Goal: Transaction & Acquisition: Book appointment/travel/reservation

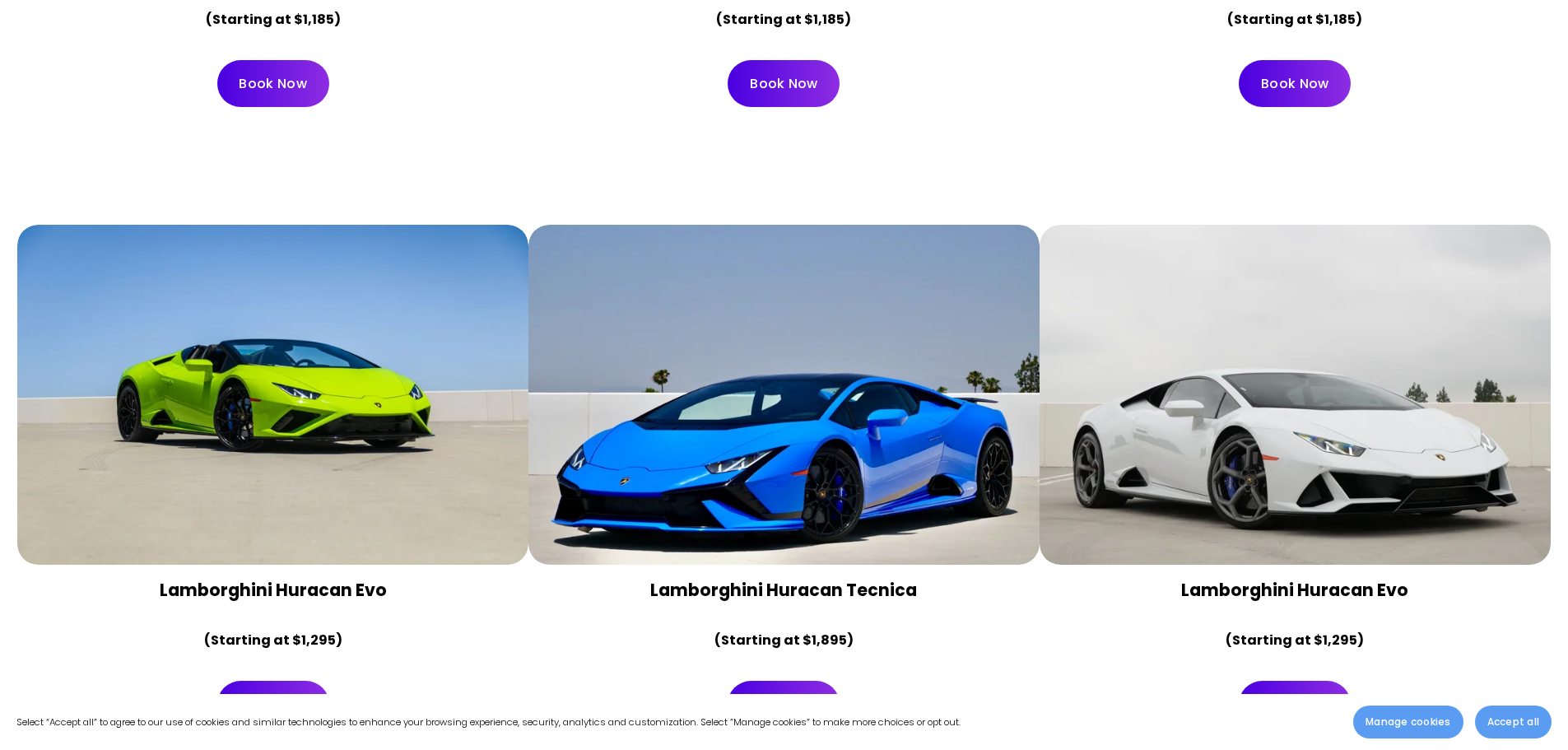
scroll to position [1399, 0]
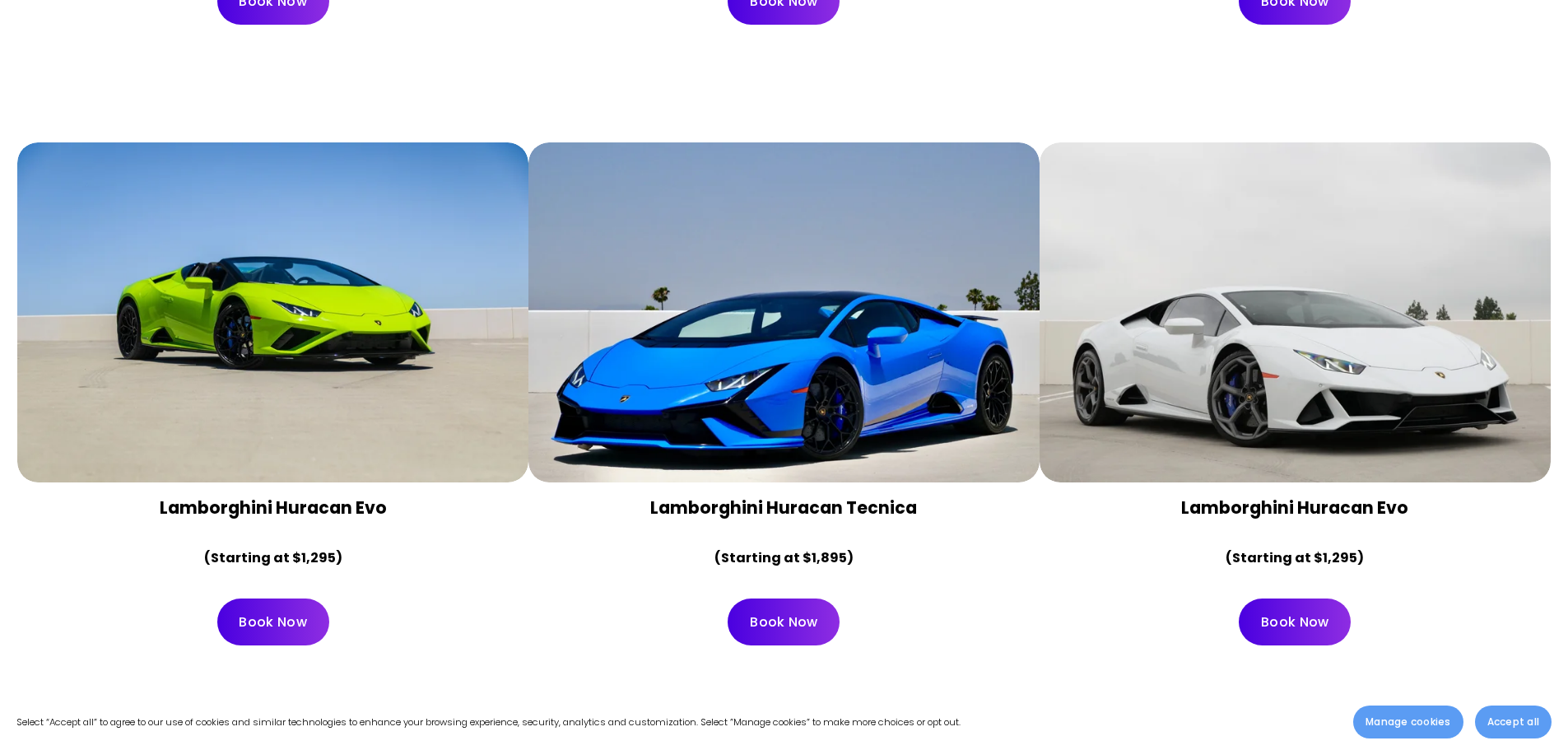
click at [261, 598] on link "Book Now" at bounding box center [273, 621] width 112 height 47
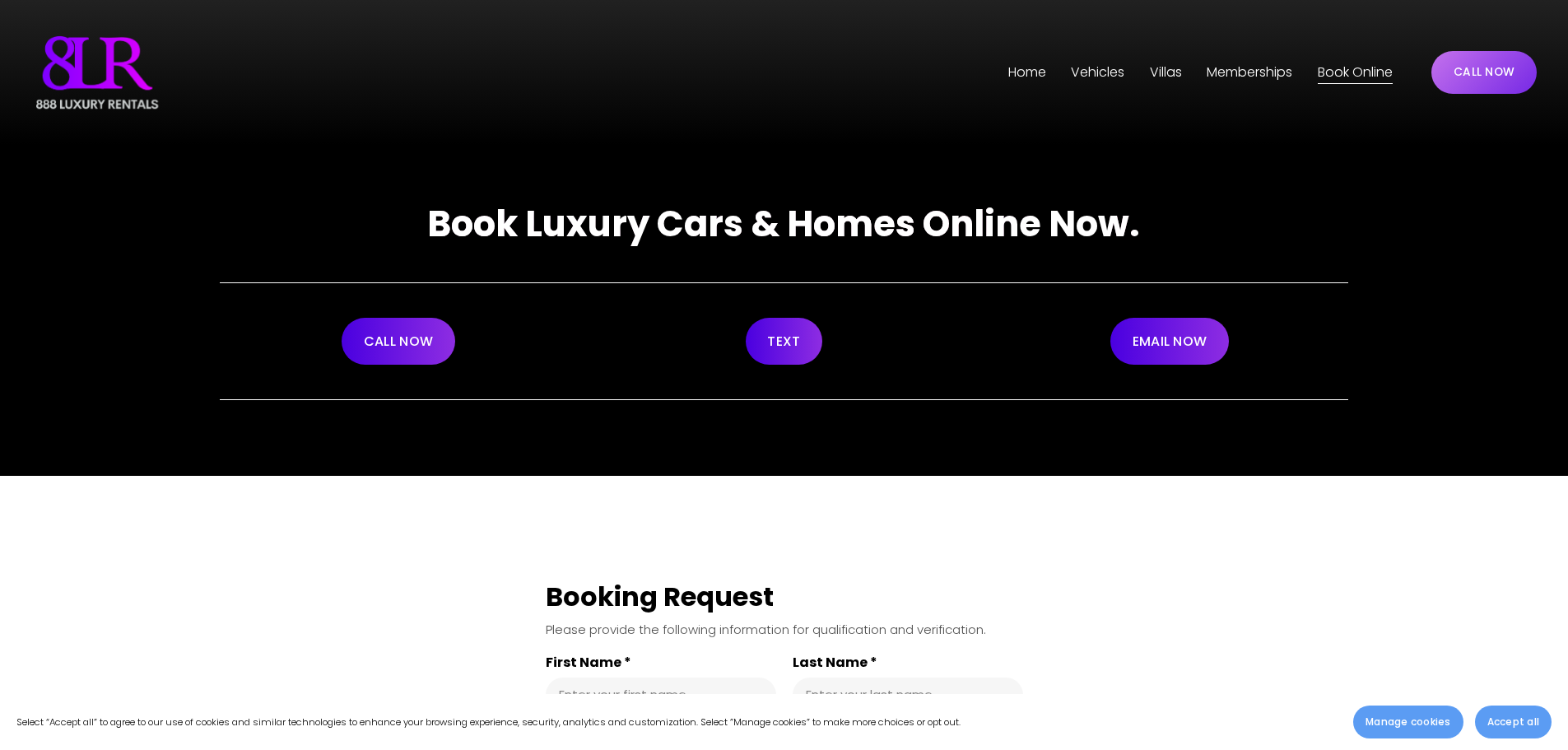
click at [1112, 80] on span "Vehicles" at bounding box center [1097, 73] width 53 height 24
click at [0, 0] on span "[GEOGRAPHIC_DATA]" at bounding box center [0, 0] width 0 height 0
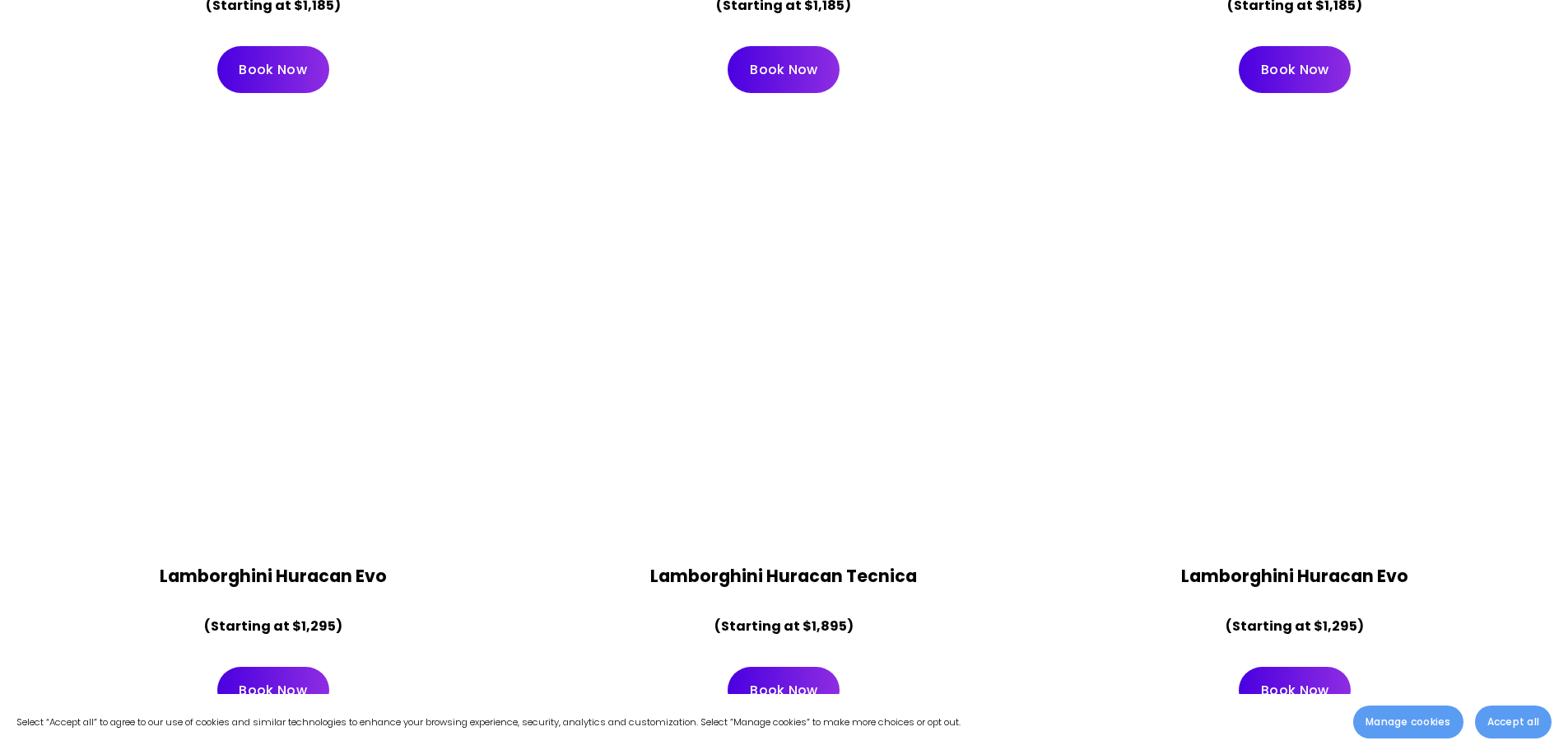
scroll to position [1481, 0]
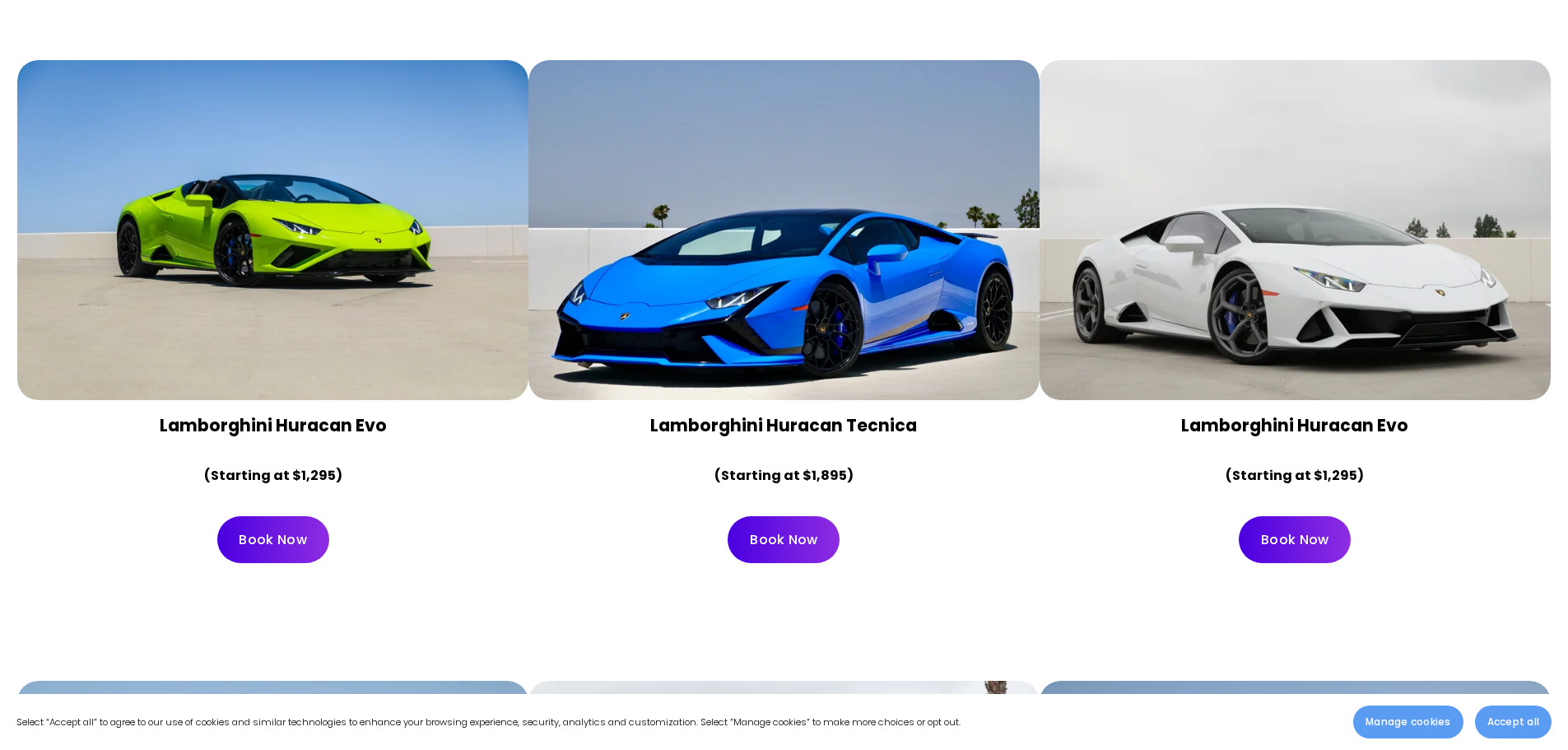
click at [324, 302] on div at bounding box center [272, 230] width 511 height 341
click at [279, 413] on strong "Lamborghini Huracan Evo" at bounding box center [273, 425] width 227 height 24
click at [278, 310] on div at bounding box center [272, 230] width 511 height 341
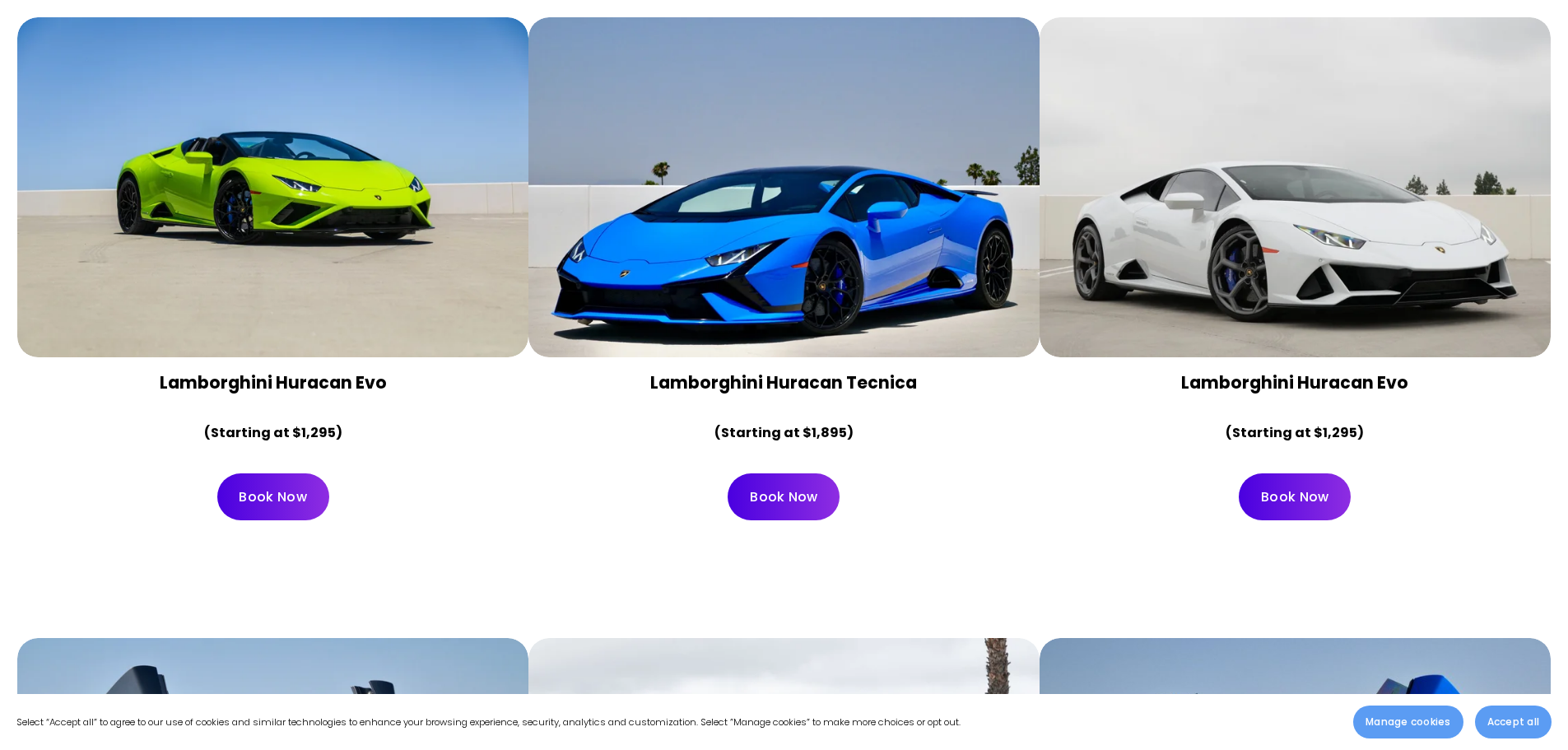
scroll to position [1893, 0]
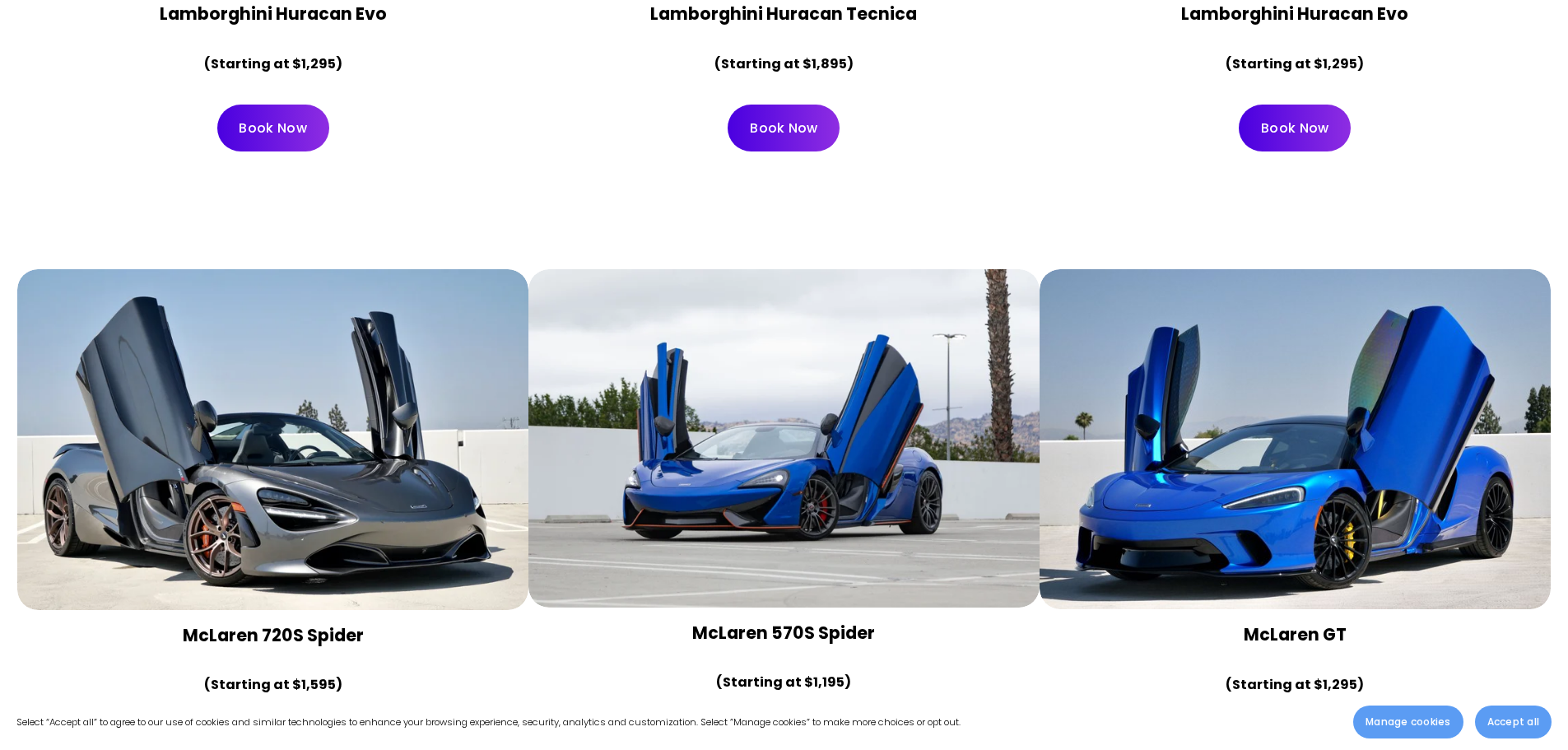
click at [481, 342] on div at bounding box center [272, 439] width 511 height 341
click at [437, 356] on div at bounding box center [272, 439] width 511 height 341
